Goal: Task Accomplishment & Management: Manage account settings

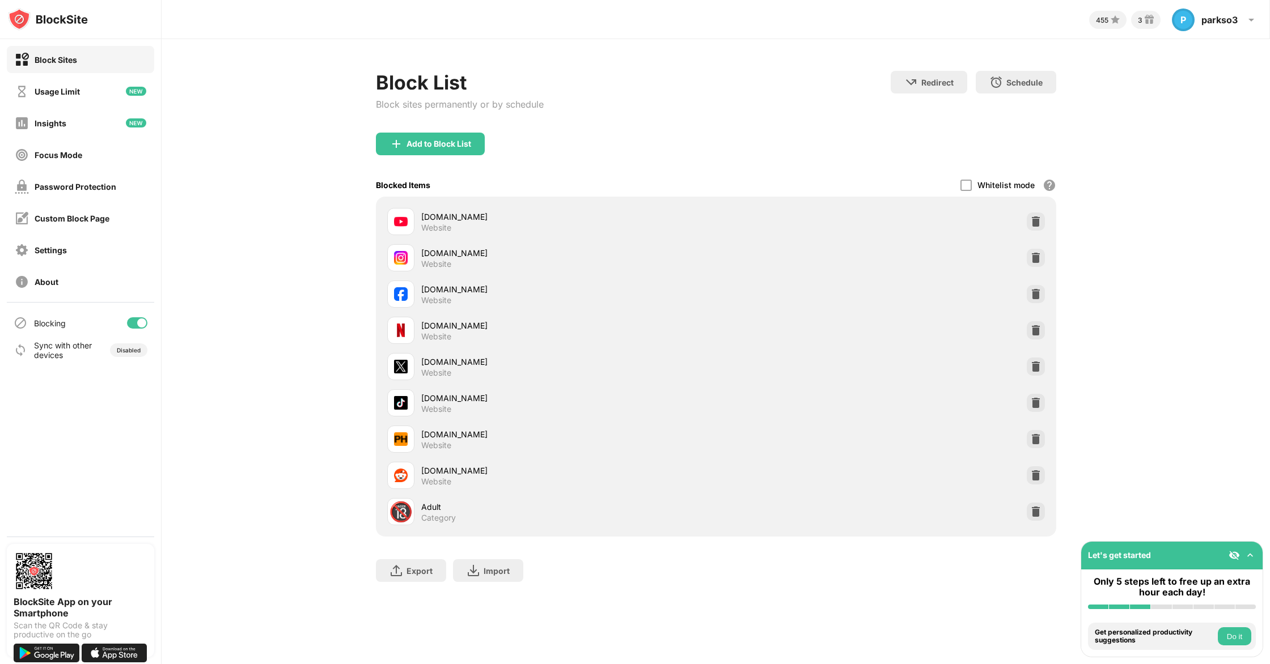
click at [1024, 215] on div "youtube.com Website" at bounding box center [716, 221] width 667 height 36
click at [1032, 222] on img at bounding box center [1035, 221] width 11 height 11
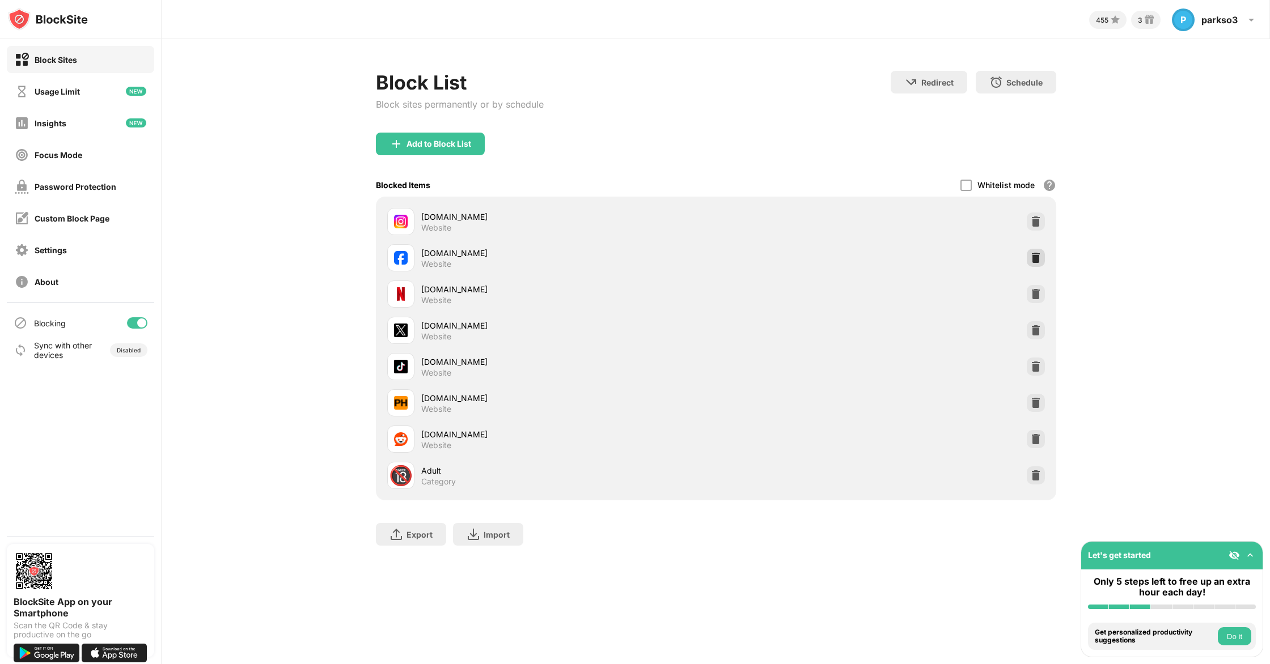
click at [1034, 249] on div at bounding box center [1035, 258] width 18 height 18
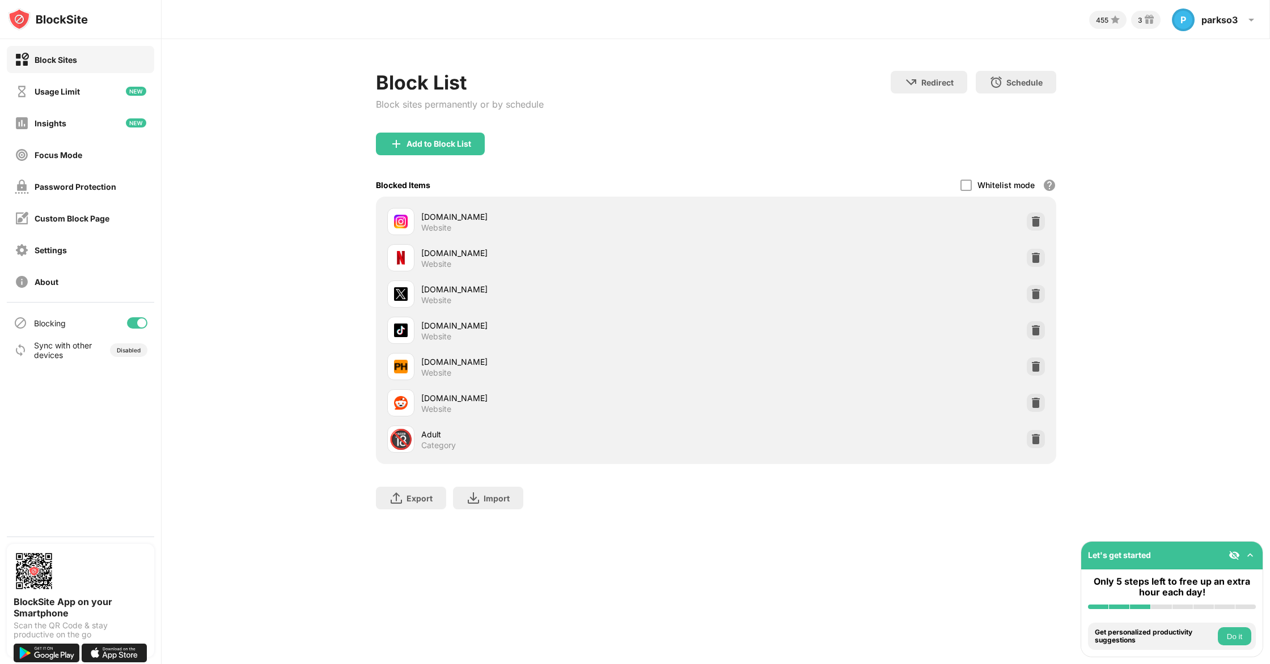
click at [1032, 240] on div "netflix.com Website" at bounding box center [716, 258] width 667 height 36
click at [1033, 229] on div at bounding box center [1035, 222] width 18 height 18
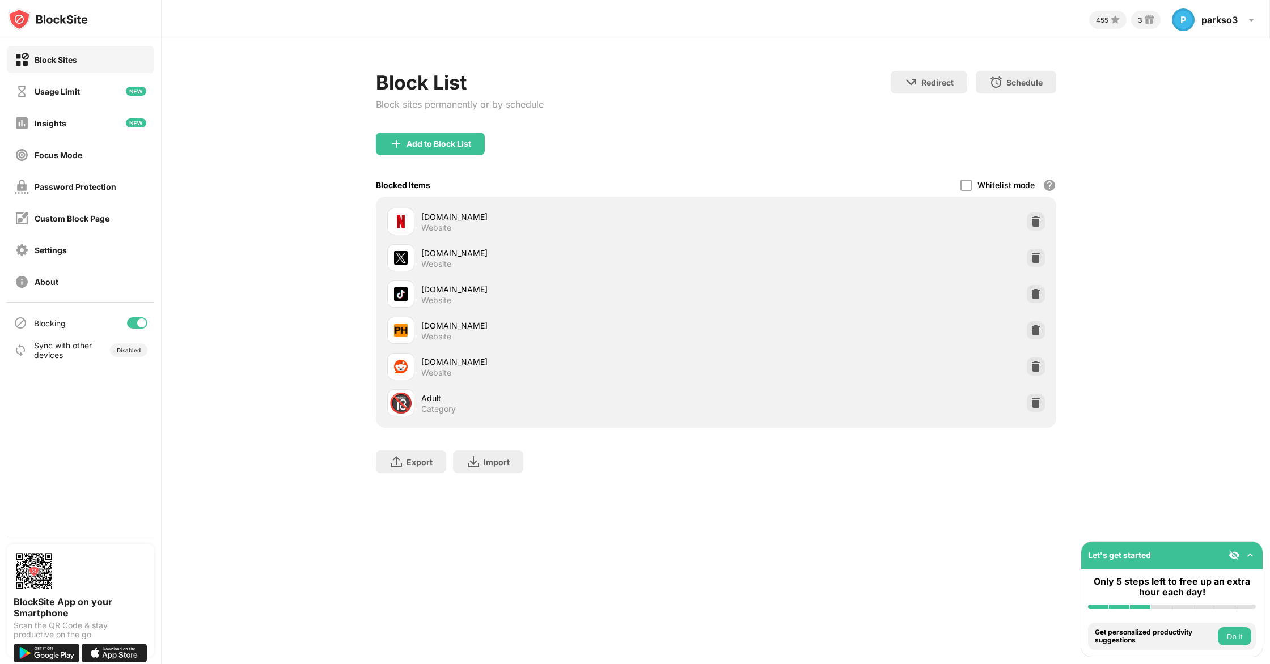
click at [1033, 224] on img at bounding box center [1035, 221] width 11 height 11
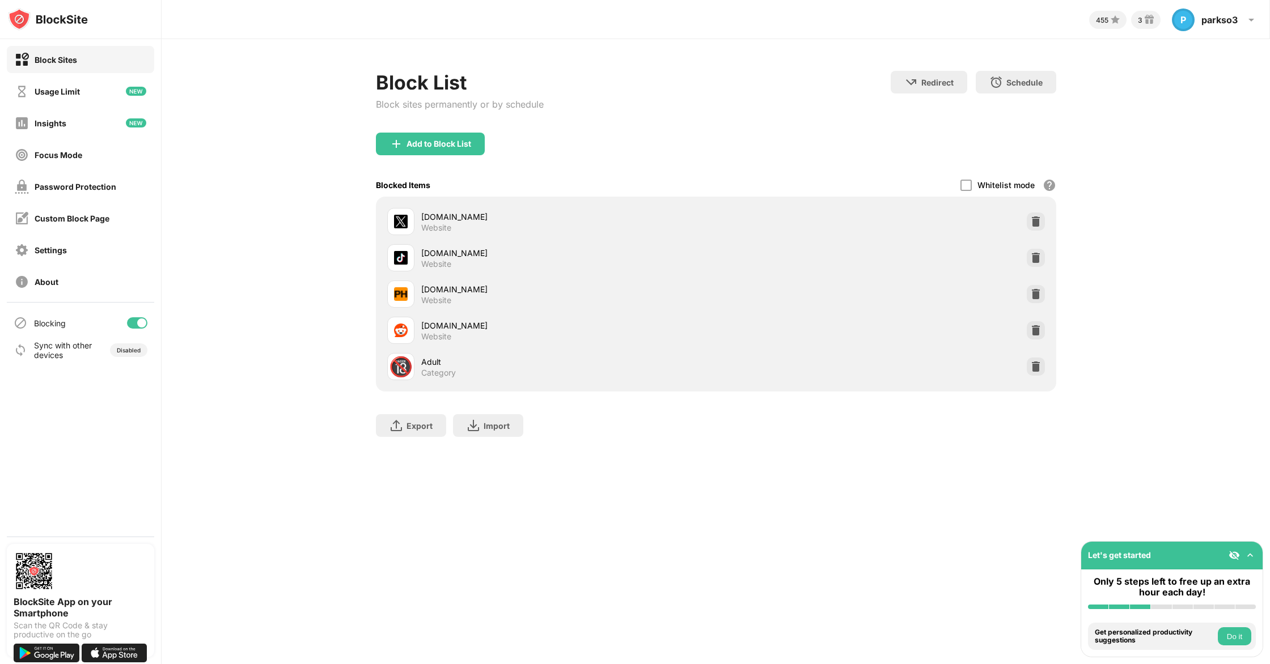
click at [1033, 224] on img at bounding box center [1035, 221] width 11 height 11
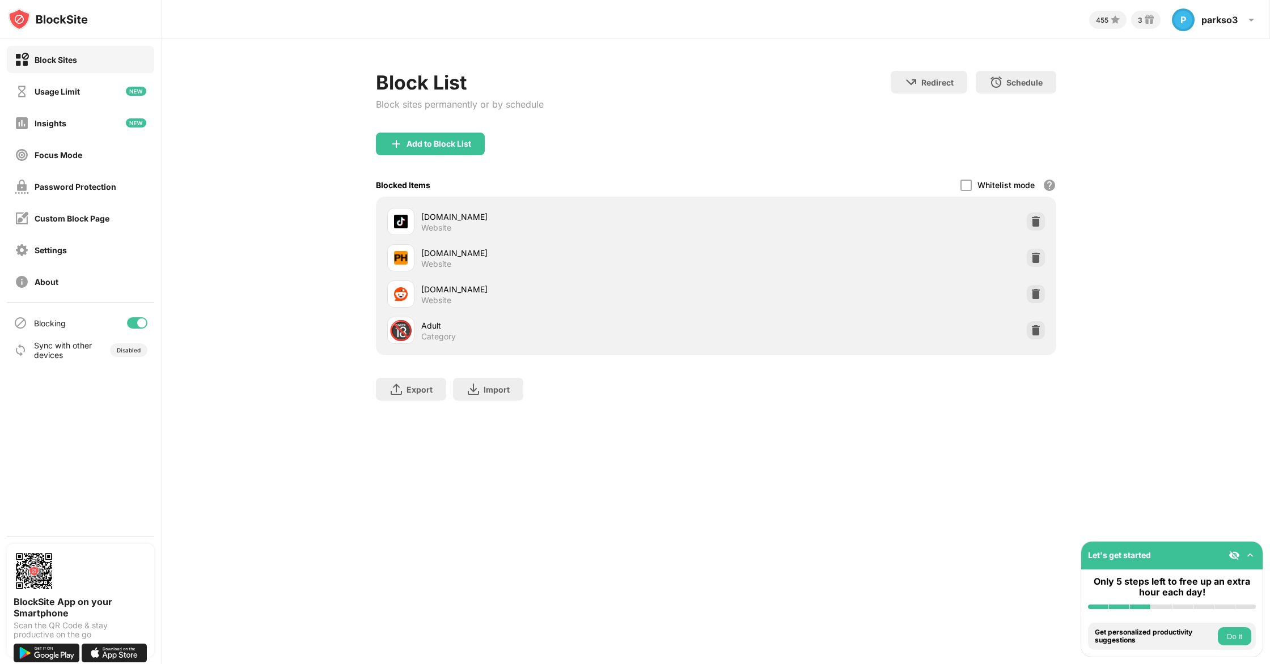
click at [1033, 224] on img at bounding box center [1035, 221] width 11 height 11
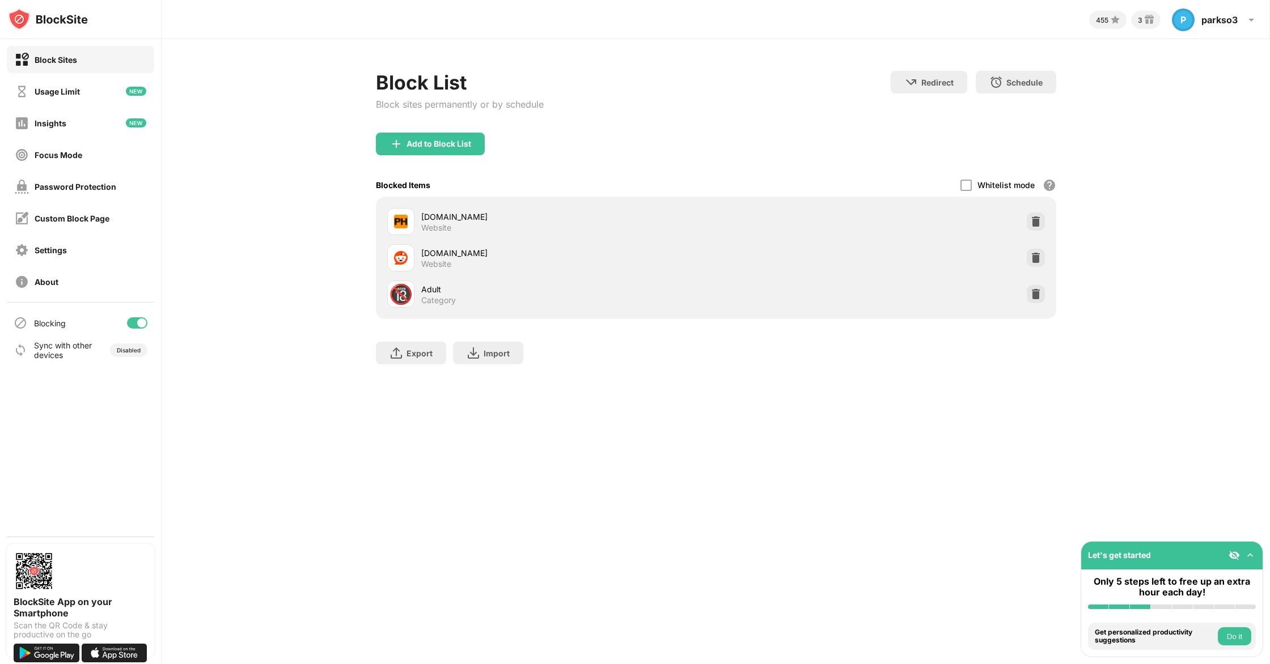
click at [1033, 224] on img at bounding box center [1035, 221] width 11 height 11
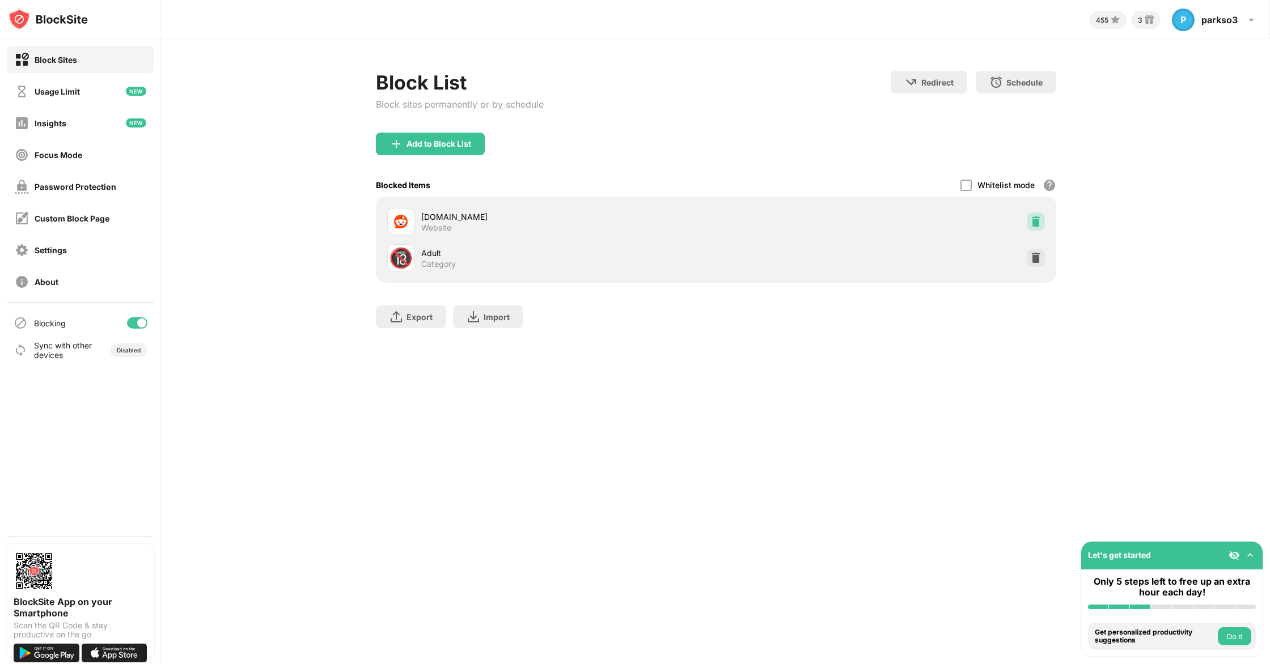
click at [1033, 224] on img at bounding box center [1035, 221] width 11 height 11
click at [1033, 252] on img at bounding box center [1035, 257] width 11 height 11
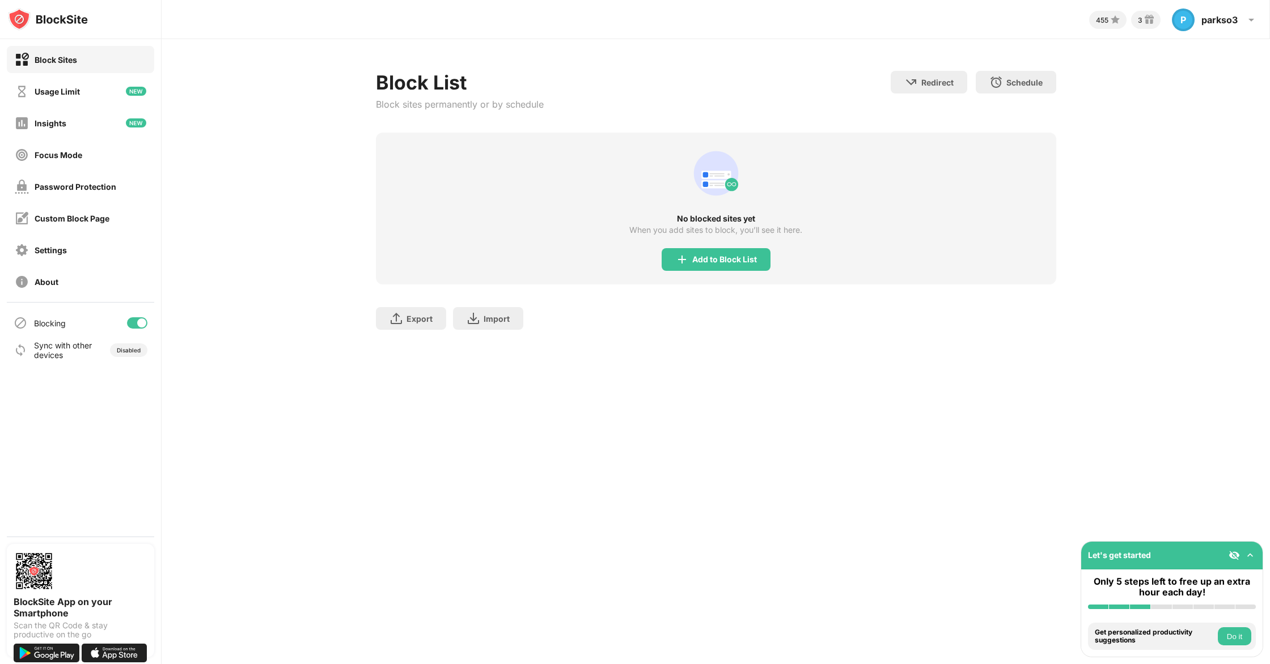
click at [1033, 224] on div "No blocked sites yet When you add sites to block, you’ll see it here. Add to Bl…" at bounding box center [716, 209] width 680 height 152
